Goal: Information Seeking & Learning: Understand process/instructions

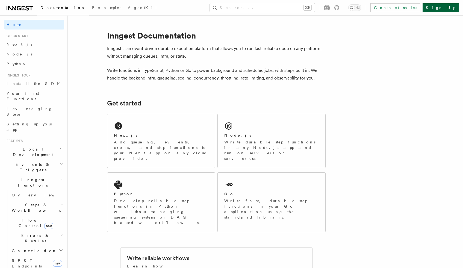
click at [445, 7] on link "Sign Up" at bounding box center [440, 7] width 36 height 9
click at [448, 8] on link "Sign Up" at bounding box center [440, 7] width 36 height 9
click at [168, 125] on div "Next.js Add queueing, events, crons, and step functions to your Next app on any…" at bounding box center [161, 141] width 108 height 54
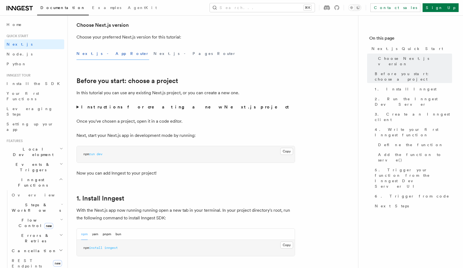
scroll to position [221, 0]
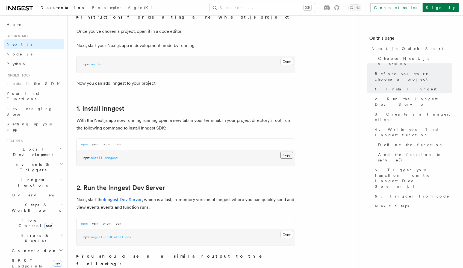
click at [287, 154] on button "Copy Copied" at bounding box center [286, 155] width 13 height 7
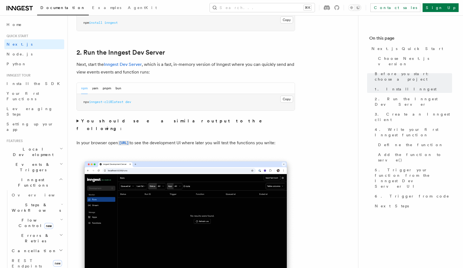
scroll to position [384, 0]
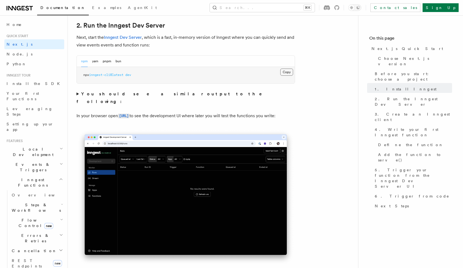
click at [286, 73] on button "Copy Copied" at bounding box center [286, 72] width 13 height 7
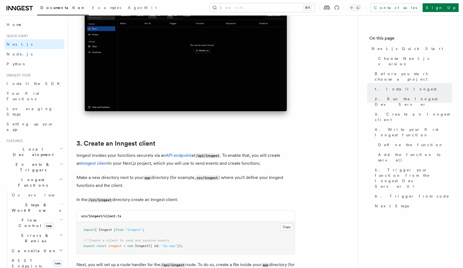
scroll to position [617, 0]
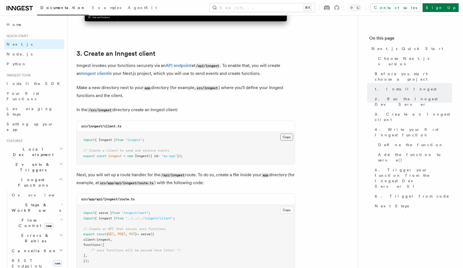
click at [288, 137] on button "Copy Copied" at bounding box center [286, 137] width 13 height 7
click at [283, 138] on button "Copy Copied" at bounding box center [286, 137] width 13 height 7
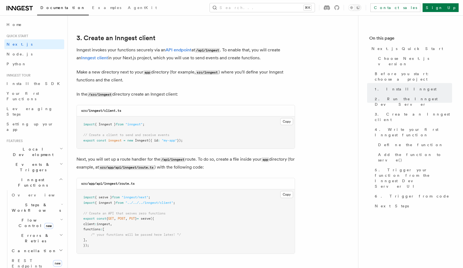
scroll to position [652, 0]
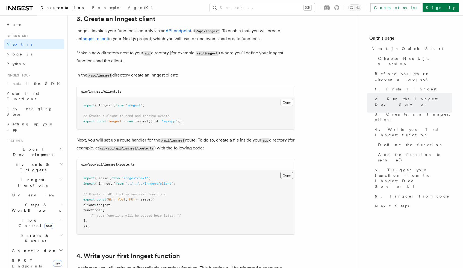
click at [290, 177] on button "Copy Copied" at bounding box center [286, 175] width 13 height 7
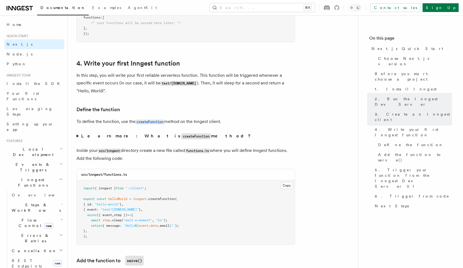
scroll to position [868, 0]
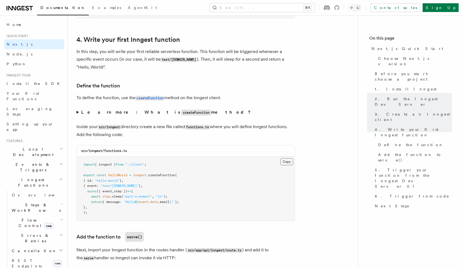
click at [287, 162] on button "Copy Copied" at bounding box center [286, 161] width 13 height 7
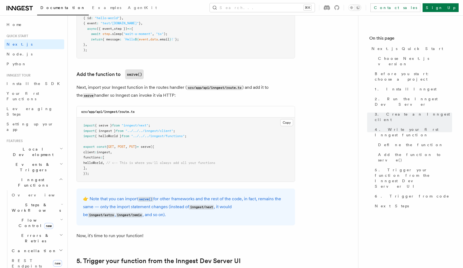
scroll to position [1081, 0]
